Goal: Find specific page/section: Find specific page/section

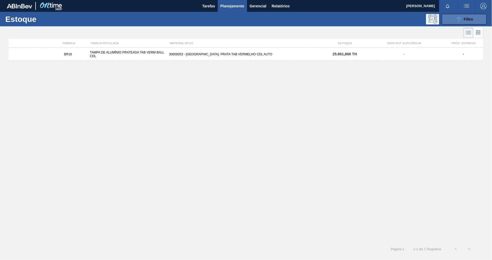
click at [449, 14] on button "089F7B8B-B2A5-4AFE-B5C0-19BA573D28AC Filtro" at bounding box center [464, 19] width 45 height 11
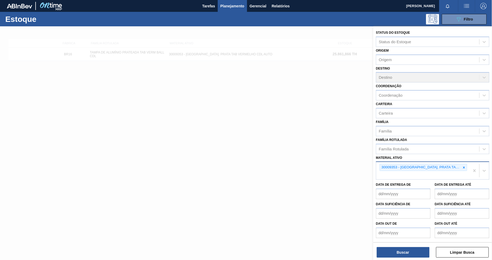
click at [464, 167] on icon at bounding box center [464, 168] width 2 height 2
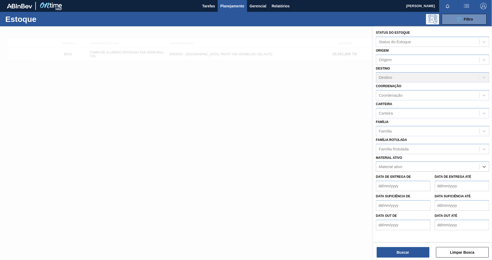
paste ativo "30003255"
type ativo "30003255"
click at [429, 182] on div "30003255 - TERRA INFUSORIA;FIBROXCEL 10;;" at bounding box center [432, 180] width 113 height 10
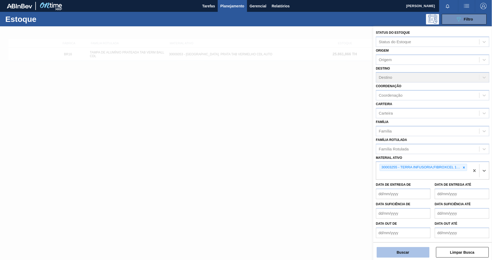
click at [407, 252] on button "Buscar" at bounding box center [403, 252] width 53 height 11
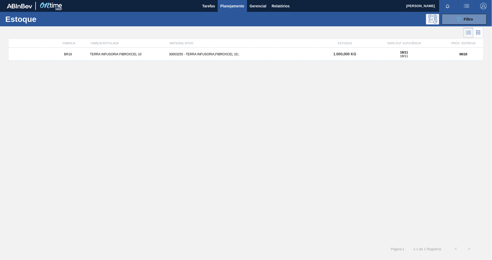
click at [242, 61] on div "BR16 TERRA INFUSORIA FIBROXCEL 10 30003255 - TERRA INFUSORIA;FIBROXCEL 10;; 1.0…" at bounding box center [246, 144] width 474 height 192
click at [238, 55] on div "30003255 - TERRA INFUSORIA;FIBROXCEL 10;;" at bounding box center [246, 54] width 158 height 4
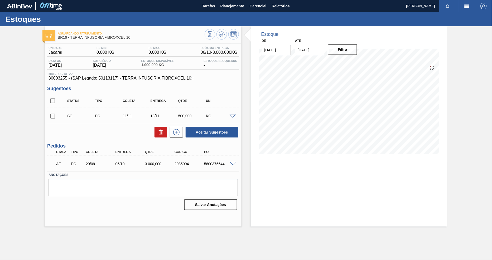
click at [233, 164] on span at bounding box center [233, 164] width 6 height 4
